Goal: Task Accomplishment & Management: Use online tool/utility

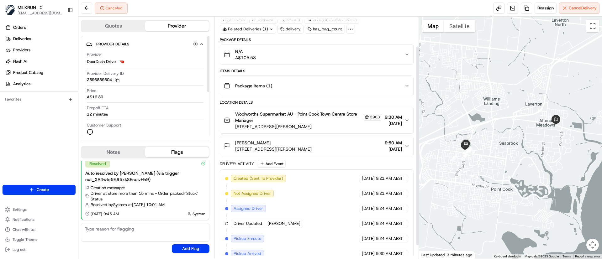
scroll to position [51, 0]
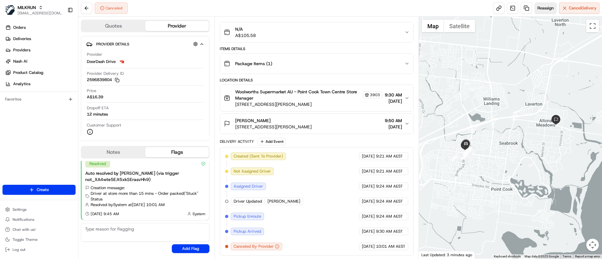
click at [539, 7] on span "Reassign" at bounding box center [546, 8] width 16 height 6
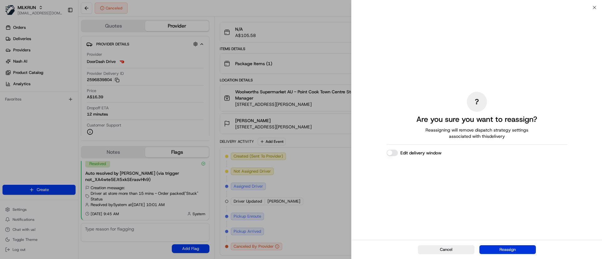
click at [500, 249] on button "Reassign" at bounding box center [508, 250] width 56 height 9
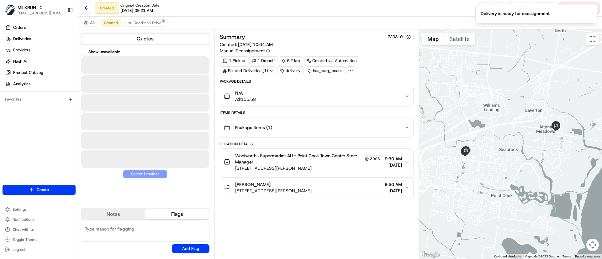
scroll to position [0, 0]
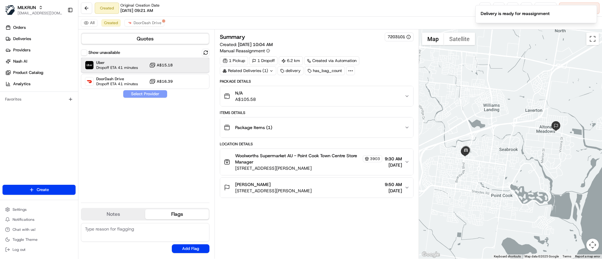
click at [107, 62] on span "Uber" at bounding box center [117, 62] width 42 height 5
click at [138, 96] on button "Assign Provider" at bounding box center [145, 94] width 45 height 8
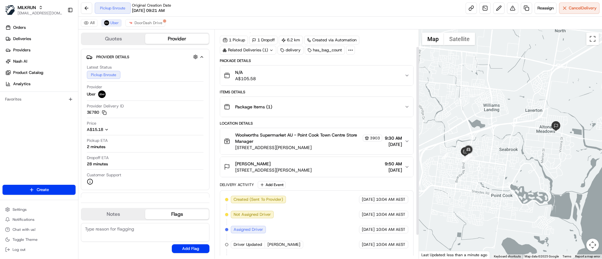
scroll to position [49, 0]
